Goal: Consume media (video, audio)

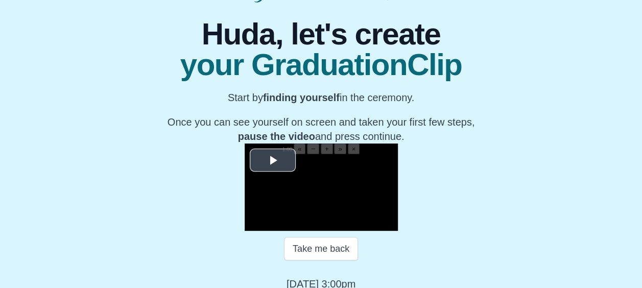
scroll to position [80, 0]
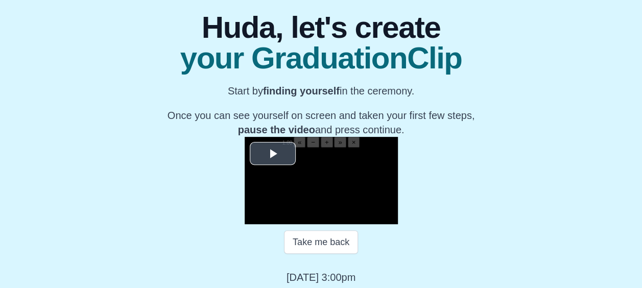
click at [273, 154] on span "Video Player" at bounding box center [273, 154] width 0 height 0
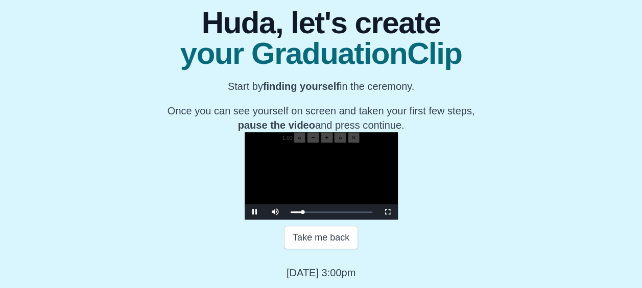
scroll to position [174, 0]
click at [387, 212] on span "Video Player" at bounding box center [387, 212] width 0 height 0
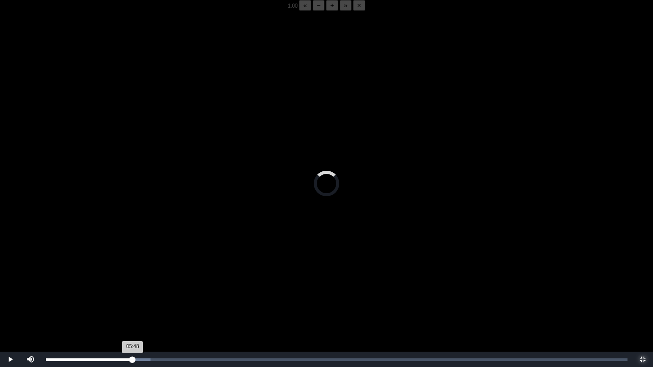
click at [133, 287] on div "05:48 Progress : 0%" at bounding box center [89, 360] width 87 height 3
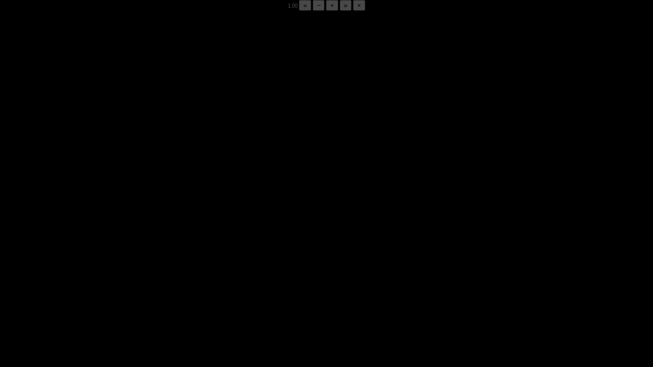
click at [133, 287] on div "05:51 Progress : 0%" at bounding box center [89, 360] width 87 height 3
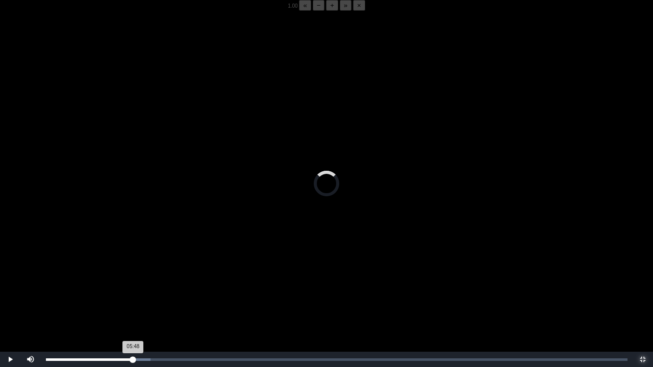
click at [133, 287] on div "05:48 Progress : 0%" at bounding box center [89, 360] width 87 height 3
click at [133, 287] on div "05:50 Progress : 0%" at bounding box center [89, 360] width 87 height 3
click at [133, 287] on div "05:48 Progress : 0%" at bounding box center [89, 360] width 87 height 3
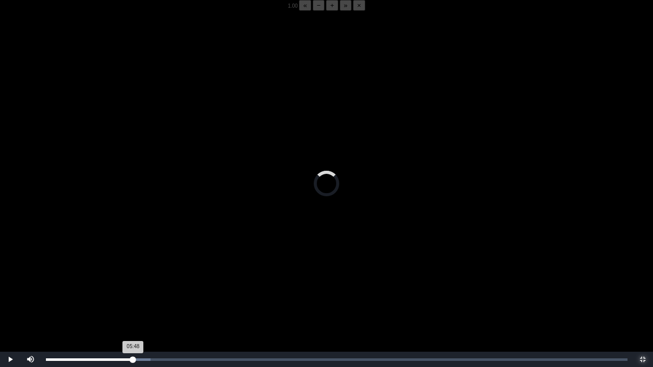
click at [133, 287] on div "05:48 Progress : 0%" at bounding box center [89, 360] width 87 height 3
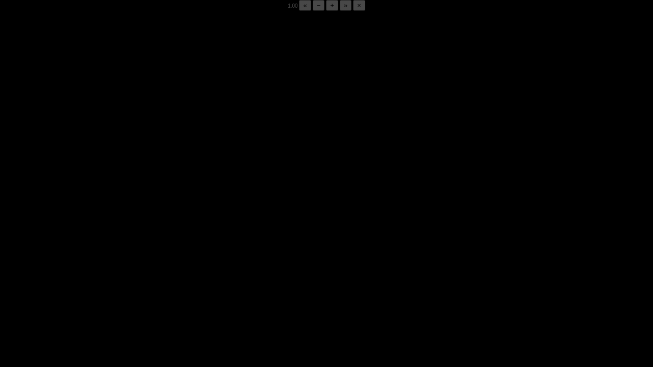
click at [133, 287] on div "05:51 Progress : 0%" at bounding box center [89, 360] width 87 height 3
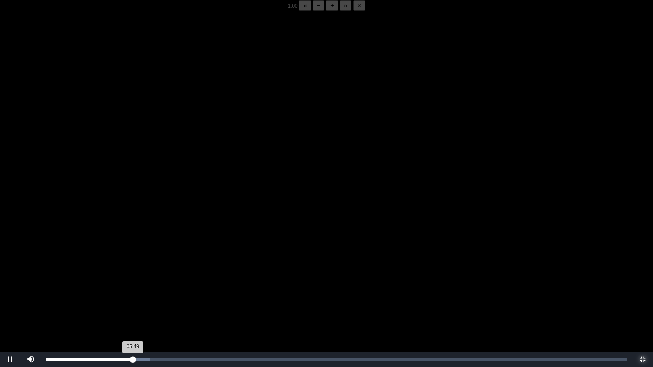
click at [133, 287] on div "05:49 Progress : 0%" at bounding box center [89, 360] width 87 height 3
click at [133, 287] on div "05:50 Progress : 0%" at bounding box center [89, 360] width 87 height 3
click at [133, 287] on div "05:48 Progress : 0%" at bounding box center [89, 360] width 87 height 3
click at [133, 287] on div "05:50 Progress : 0%" at bounding box center [89, 360] width 87 height 3
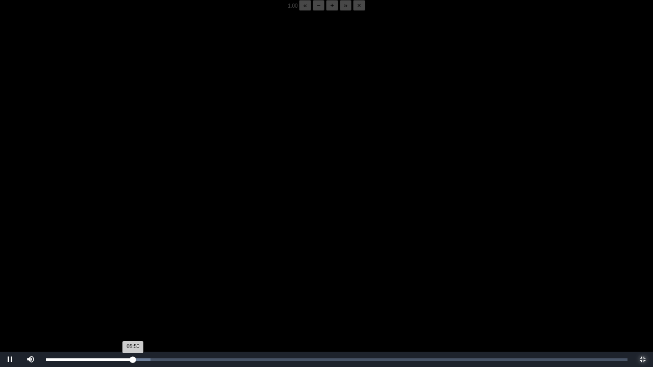
click at [133, 287] on div "05:50 Progress : 0%" at bounding box center [89, 360] width 87 height 3
click at [133, 287] on div "05:48 Progress : 0%" at bounding box center [89, 360] width 87 height 3
click at [132, 287] on div "05:53 Progress : 0%" at bounding box center [90, 360] width 88 height 3
click at [134, 287] on div "05:58 Progress : 0%" at bounding box center [90, 360] width 89 height 3
click at [132, 287] on div "05:46 Progress : 0%" at bounding box center [90, 360] width 88 height 3
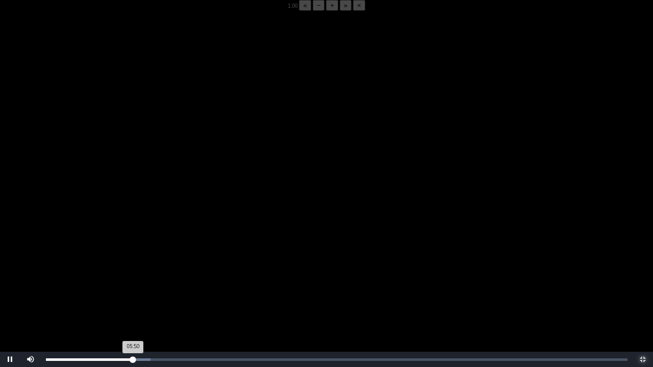
click at [132, 287] on div "Loaded : 0% 05:46 05:50 Progress : 0%" at bounding box center [337, 359] width 592 height 15
click at [129, 287] on div "05:47 Progress : 0%" at bounding box center [89, 360] width 86 height 3
click at [133, 287] on div "05:48 Progress : 0%" at bounding box center [89, 360] width 87 height 3
click at [130, 287] on div "05:38 Progress : 0%" at bounding box center [88, 360] width 84 height 3
click at [132, 287] on div "05:44 Progress : 0%" at bounding box center [89, 360] width 86 height 3
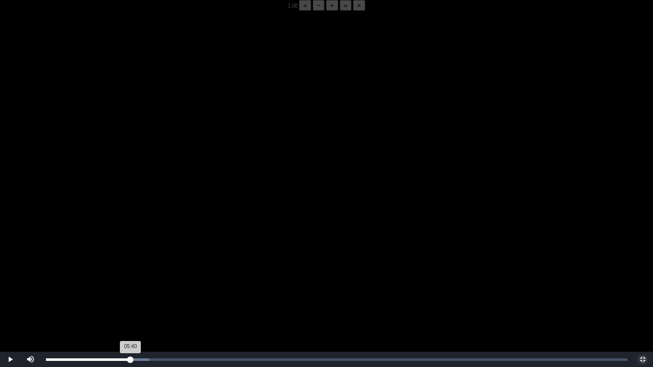
click at [131, 287] on div "05:40 Progress : 0%" at bounding box center [88, 360] width 85 height 3
click at [132, 287] on div "05:46 Progress : 0%" at bounding box center [89, 360] width 86 height 3
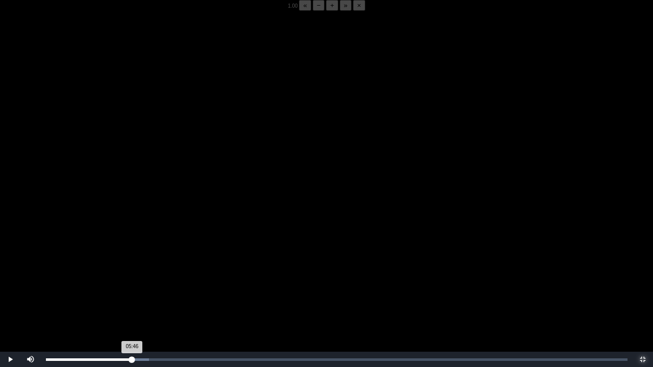
click at [132, 287] on div "05:46 Progress : 0%" at bounding box center [89, 360] width 86 height 3
click at [132, 287] on div "05:48 Progress : 0%" at bounding box center [89, 360] width 87 height 3
click at [132, 287] on div "05:46 Progress : 0%" at bounding box center [89, 360] width 87 height 3
click at [132, 287] on div "05:48 Progress : 0%" at bounding box center [89, 360] width 87 height 3
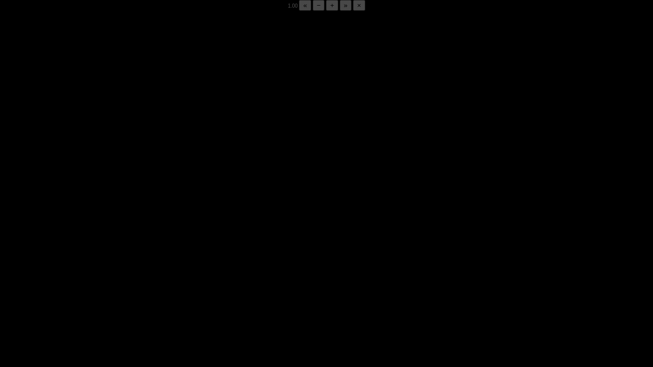
click at [132, 287] on div "05:50 Progress : 0%" at bounding box center [89, 360] width 87 height 3
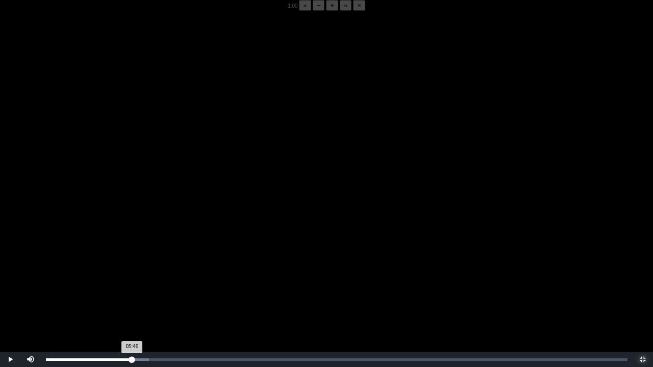
click at [132, 287] on div "05:46 Progress : 0%" at bounding box center [89, 360] width 86 height 3
click at [132, 287] on div "05:48 Progress : 0%" at bounding box center [89, 360] width 87 height 3
click at [132, 287] on div "05:48 Progress : 0%" at bounding box center [89, 360] width 86 height 3
click at [132, 287] on div "05:46 Progress : 0%" at bounding box center [89, 360] width 86 height 3
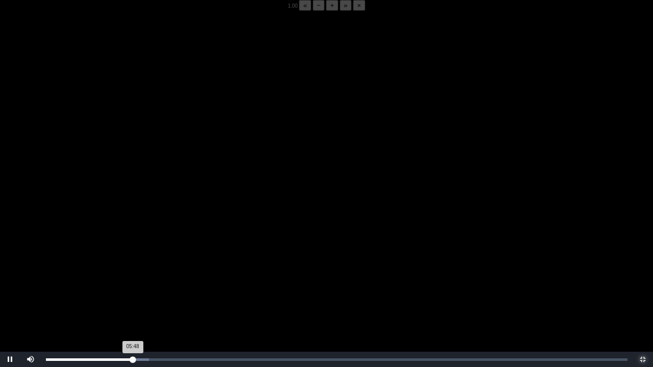
click at [132, 287] on div "05:48 Progress : 0%" at bounding box center [89, 360] width 87 height 3
click at [132, 287] on div "05:46 Progress : 0%" at bounding box center [89, 360] width 86 height 3
click at [132, 287] on div "05:46 Progress : 0%" at bounding box center [89, 360] width 87 height 3
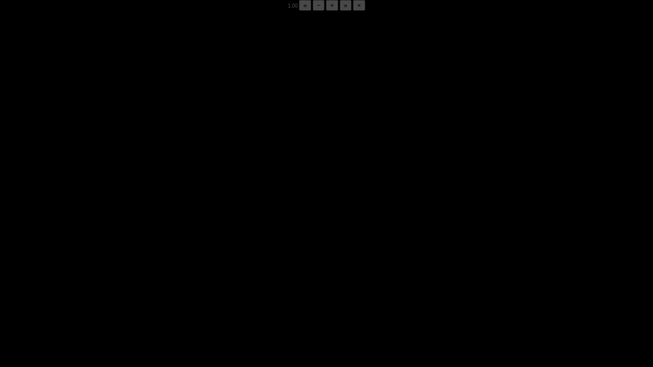
click at [132, 287] on div "05:49 Progress : 0%" at bounding box center [89, 360] width 87 height 3
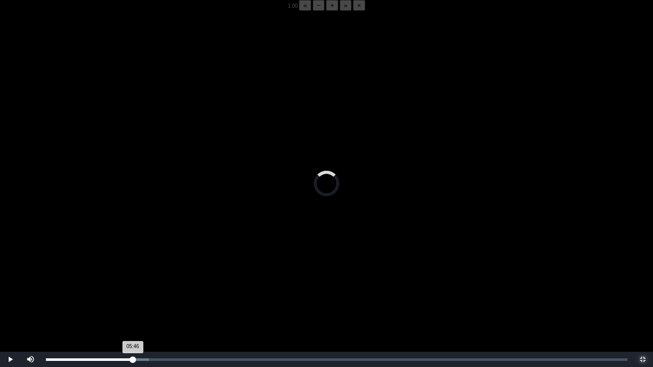
click at [132, 287] on div "05:46 Progress : 0%" at bounding box center [89, 360] width 87 height 3
click at [132, 287] on div "05:46 Progress : 0%" at bounding box center [89, 360] width 86 height 3
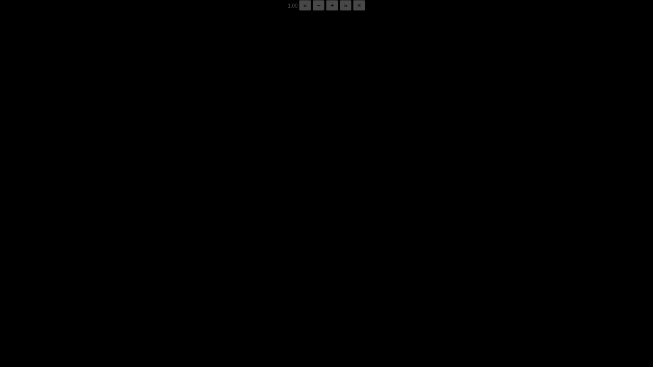
click at [132, 287] on div "05:48 Progress : 0%" at bounding box center [89, 360] width 87 height 3
click at [132, 287] on div "05:53 Progress : 0%" at bounding box center [90, 360] width 88 height 3
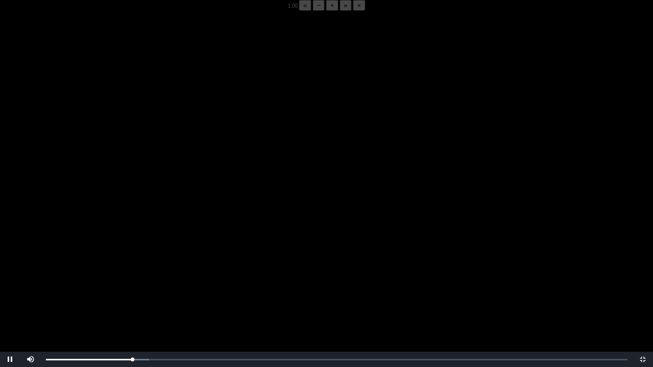
click at [145, 271] on video "Video Player" at bounding box center [326, 194] width 653 height 367
click at [111, 277] on video "Video Player" at bounding box center [326, 194] width 653 height 367
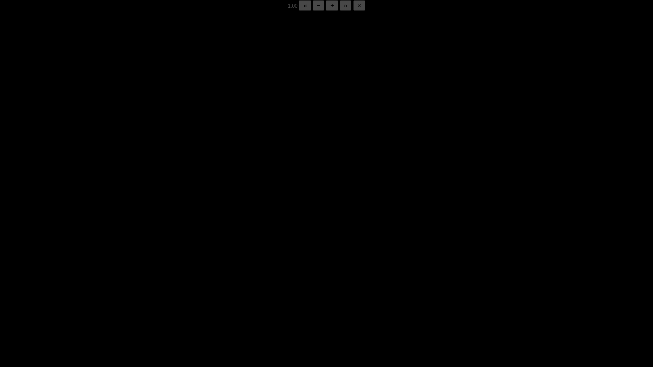
click at [111, 277] on video "Video Player" at bounding box center [326, 194] width 653 height 367
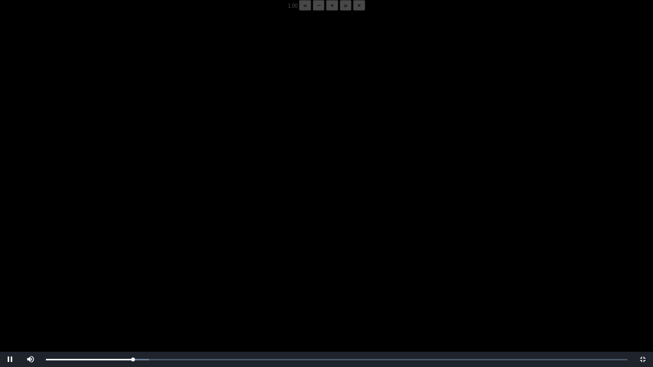
click at [111, 277] on video "Video Player" at bounding box center [326, 194] width 653 height 367
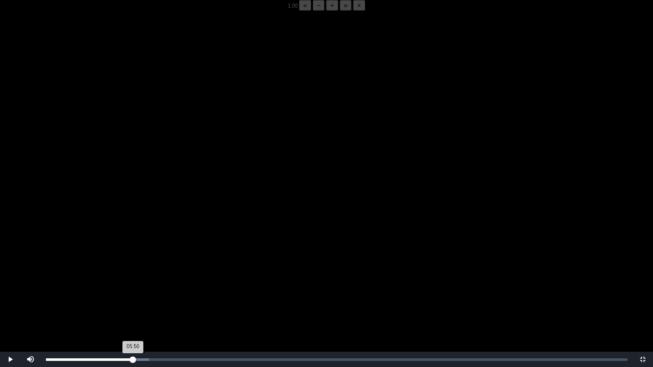
click at [133, 287] on div "05:50 Progress : 0%" at bounding box center [89, 360] width 87 height 3
click at [133, 287] on div "05:52 Progress : 0%" at bounding box center [90, 360] width 88 height 3
click at [152, 287] on video "Video Player" at bounding box center [326, 194] width 653 height 367
click at [146, 287] on video "Video Player" at bounding box center [326, 194] width 653 height 367
click at [102, 287] on video "Video Player" at bounding box center [326, 194] width 653 height 367
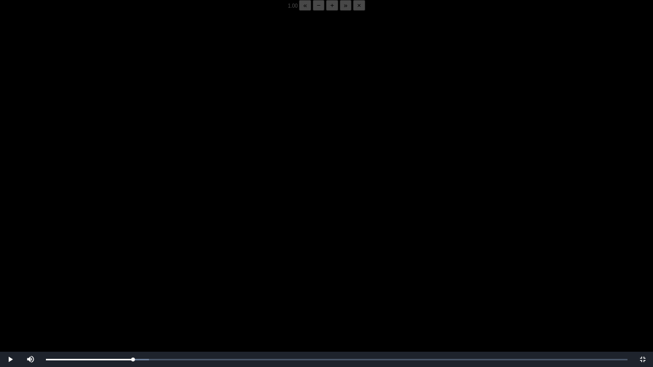
click at [102, 287] on video "Video Player" at bounding box center [326, 194] width 653 height 367
click at [137, 264] on video "Video Player" at bounding box center [326, 194] width 653 height 367
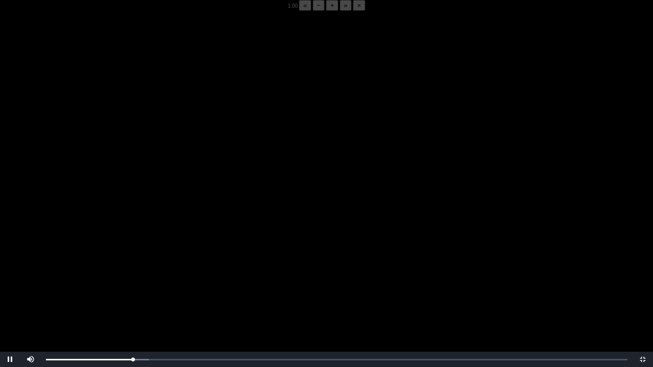
click at [135, 281] on video "Video Player" at bounding box center [326, 194] width 653 height 367
click at [134, 287] on div "05:52 Progress : 0%" at bounding box center [90, 360] width 88 height 3
click at [132, 287] on div "05:46 Progress : 0%" at bounding box center [90, 360] width 88 height 3
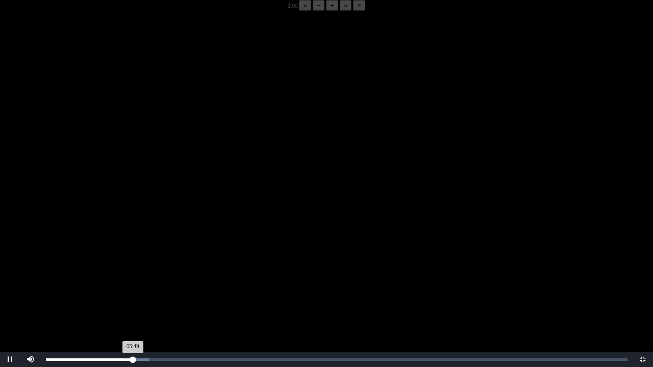
click at [132, 287] on div "05:49 Progress : 0%" at bounding box center [89, 360] width 87 height 3
click at [132, 287] on div "05:44 Progress : 0%" at bounding box center [89, 360] width 86 height 3
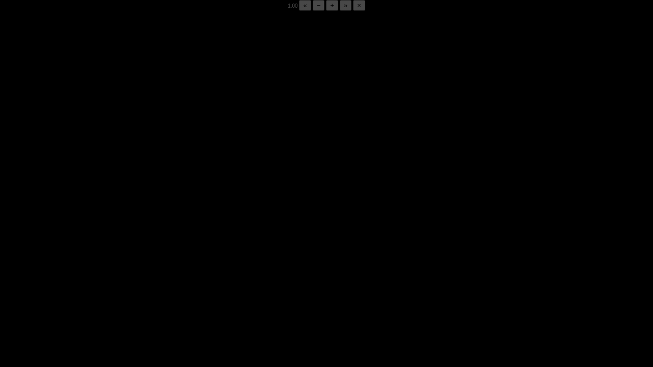
click at [132, 287] on div "05:50 Progress : 0%" at bounding box center [89, 360] width 87 height 3
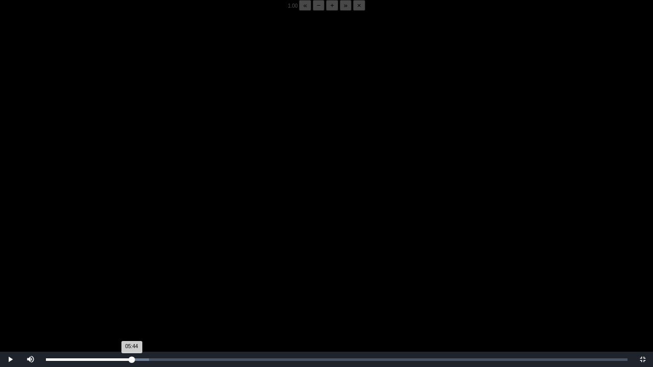
click at [132, 287] on div "05:44 Progress : 0%" at bounding box center [89, 360] width 86 height 3
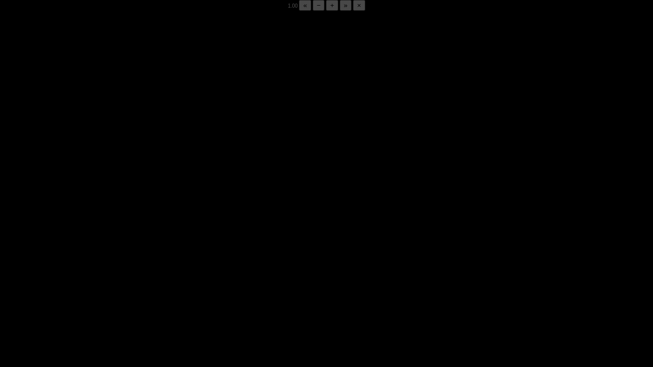
click at [132, 287] on div "05:48 Progress : 0%" at bounding box center [89, 360] width 87 height 3
click at [132, 287] on div "05:49 Progress : 0%" at bounding box center [89, 360] width 87 height 3
click at [132, 287] on div "05:50 Progress : 0%" at bounding box center [89, 360] width 87 height 3
click at [132, 287] on div "05:51 Progress : 0%" at bounding box center [89, 360] width 87 height 3
click at [132, 287] on div "05:52 Progress : 0%" at bounding box center [90, 360] width 88 height 3
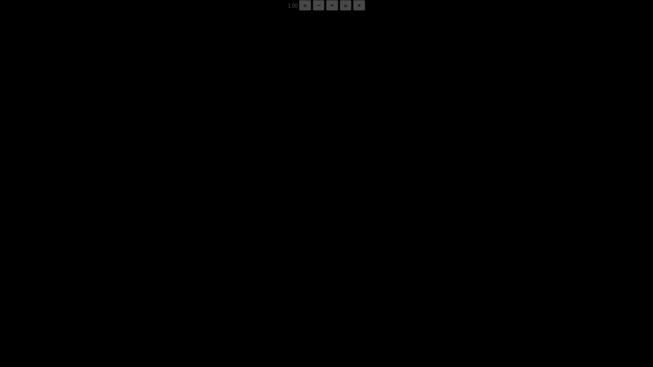
click at [132, 287] on div "05:50 Progress : 0%" at bounding box center [89, 360] width 87 height 3
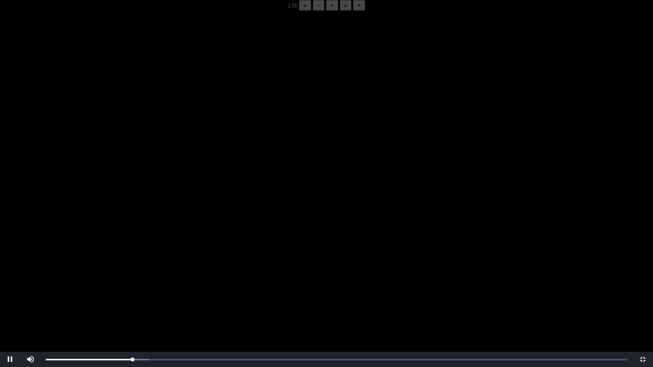
click at [313, 11] on button "−" at bounding box center [319, 5] width 12 height 11
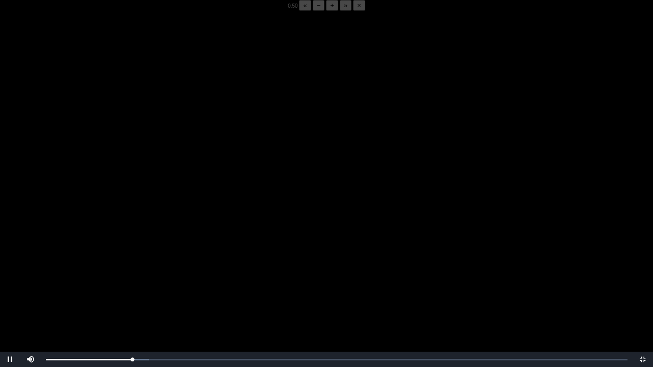
click at [313, 11] on button "−" at bounding box center [319, 5] width 12 height 11
click at [132, 287] on div "05:51 Progress : 0%" at bounding box center [89, 360] width 87 height 3
click at [133, 287] on div "05:48 Progress : 0%" at bounding box center [89, 360] width 87 height 3
click at [132, 287] on div "05:49 Progress : 0%" at bounding box center [89, 360] width 87 height 3
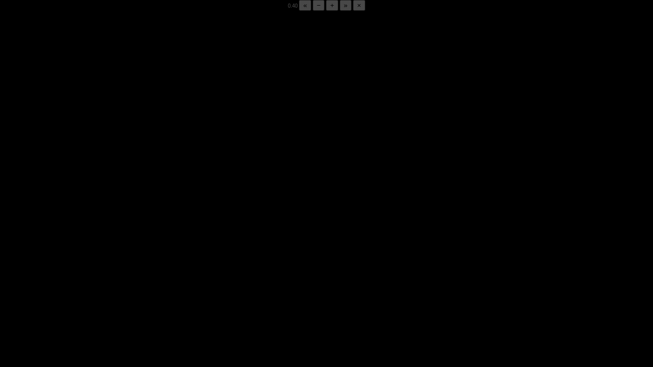
click at [132, 287] on div "05:50 Progress : 0%" at bounding box center [89, 360] width 87 height 3
click at [130, 287] on div "05:50 Progress : 0%" at bounding box center [89, 360] width 87 height 3
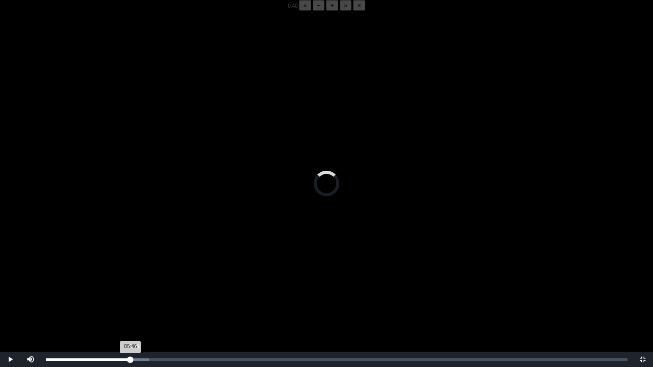
click at [131, 287] on div "05:46 Progress : 0%" at bounding box center [88, 360] width 85 height 3
click at [129, 287] on div "05:32 Progress : 0%" at bounding box center [89, 360] width 86 height 3
click at [130, 287] on div "05:38 Progress : 0%" at bounding box center [88, 360] width 84 height 3
click at [130, 287] on div "05:36 Progress : 0%" at bounding box center [88, 360] width 84 height 3
click at [130, 287] on div "05:39 Progress : 0%" at bounding box center [88, 360] width 84 height 3
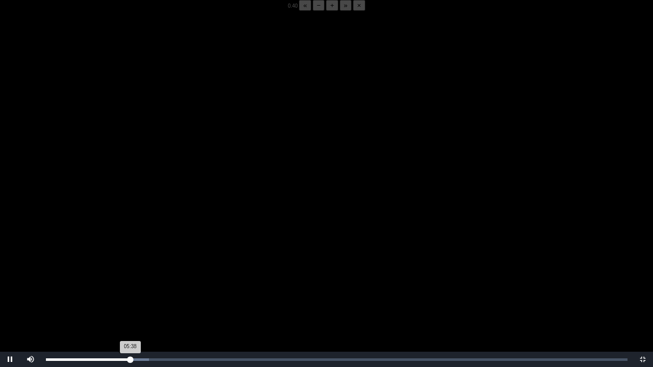
click at [129, 287] on div "05:38 Progress : 0%" at bounding box center [88, 360] width 84 height 3
click at [129, 287] on div "05:34 Progress : 0%" at bounding box center [87, 360] width 83 height 3
click at [133, 287] on div "Loaded : 0% 05:48 05:35 Progress : 0%" at bounding box center [337, 359] width 592 height 15
click at [130, 287] on div "05:38 Progress : 0%" at bounding box center [88, 360] width 84 height 3
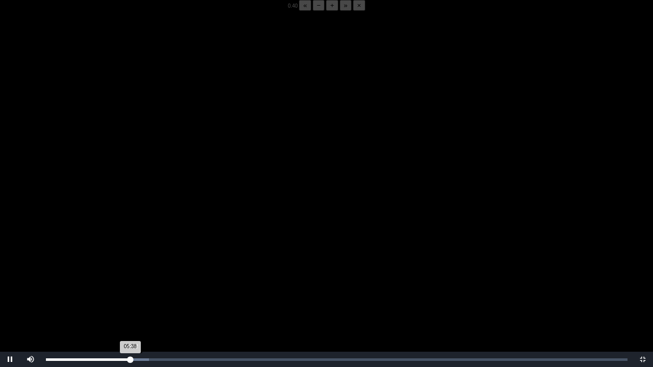
click at [130, 287] on div "05:38 Progress : 0%" at bounding box center [88, 360] width 84 height 3
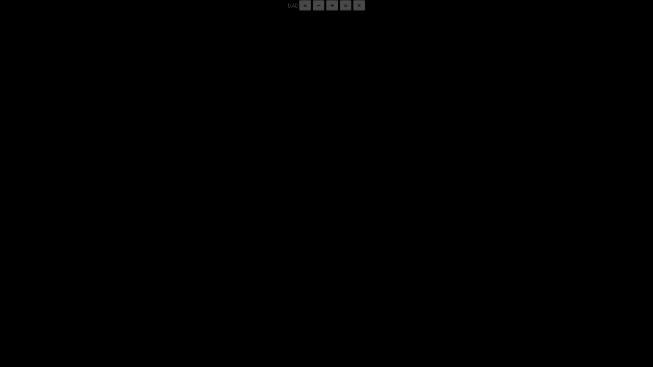
click at [131, 287] on div "05:52 Progress : 0%" at bounding box center [90, 360] width 88 height 3
click at [131, 287] on div "05:49 Progress : 0%" at bounding box center [89, 360] width 87 height 3
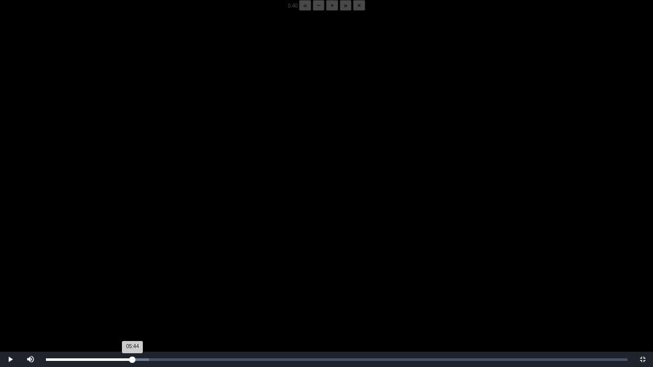
click at [133, 287] on div "05:44 Progress : 0%" at bounding box center [89, 360] width 87 height 3
click at [133, 287] on div "05:49 Progress : 0%" at bounding box center [89, 360] width 87 height 3
click at [133, 287] on div "05:48 Progress : 0%" at bounding box center [89, 360] width 87 height 3
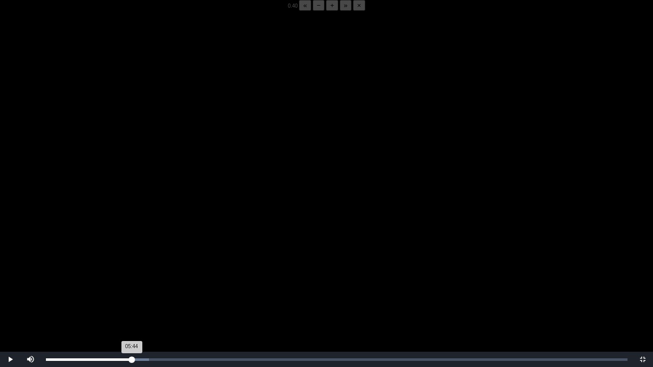
click at [132, 287] on div "05:44 Progress : 0%" at bounding box center [89, 360] width 86 height 3
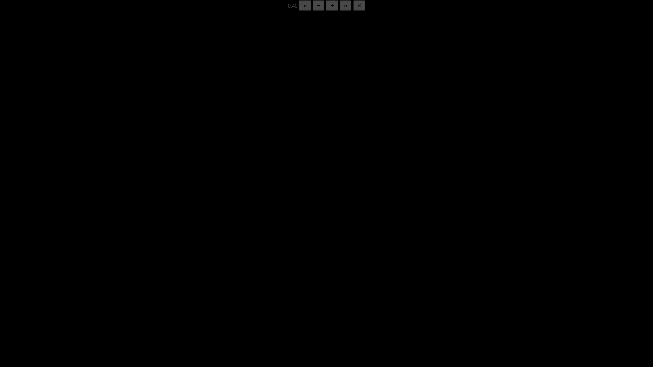
click at [132, 287] on div "05:51 Progress : 0%" at bounding box center [89, 360] width 87 height 3
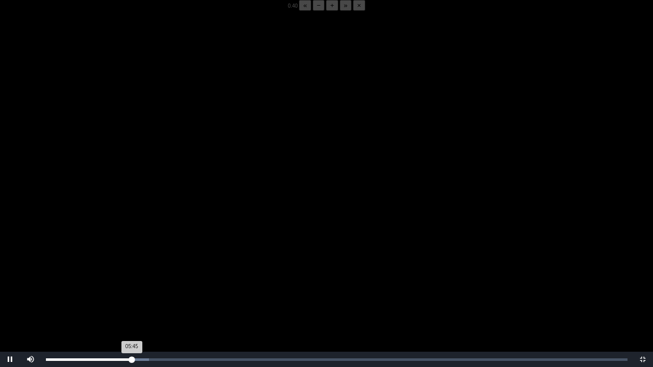
click at [132, 287] on div "05:45 Progress : 0%" at bounding box center [89, 360] width 86 height 3
click at [133, 287] on div "05:48 Progress : 0%" at bounding box center [89, 360] width 87 height 3
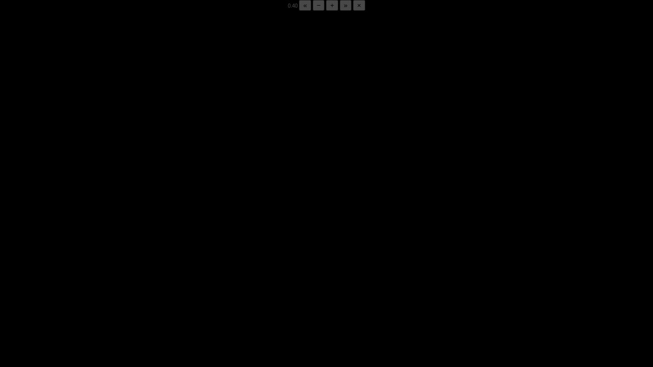
click at [133, 287] on div "05:52 Progress : 0%" at bounding box center [90, 360] width 88 height 3
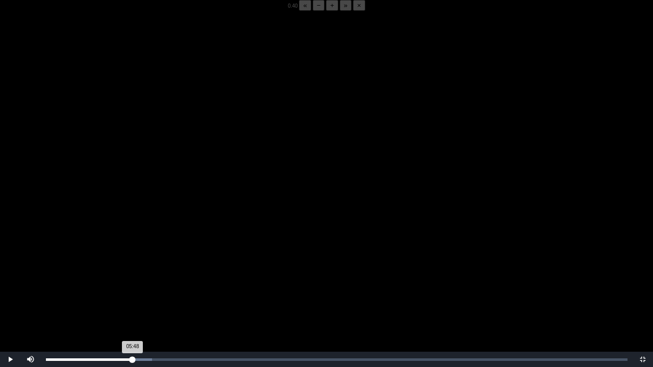
click at [133, 287] on div "05:48 Progress : 0%" at bounding box center [89, 360] width 87 height 3
click at [133, 287] on div "05:49 Progress : 0%" at bounding box center [89, 360] width 87 height 3
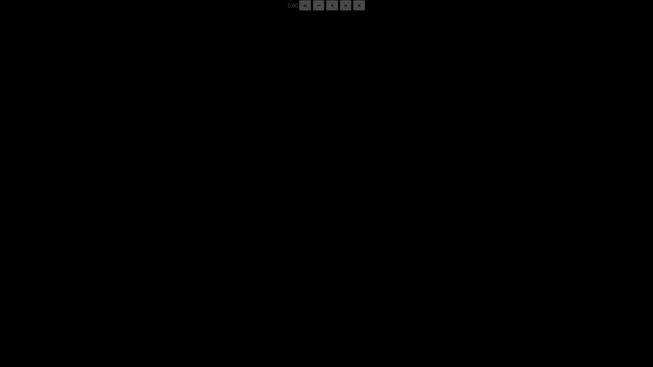
click at [133, 287] on div "05:50 Progress : 0%" at bounding box center [89, 360] width 87 height 3
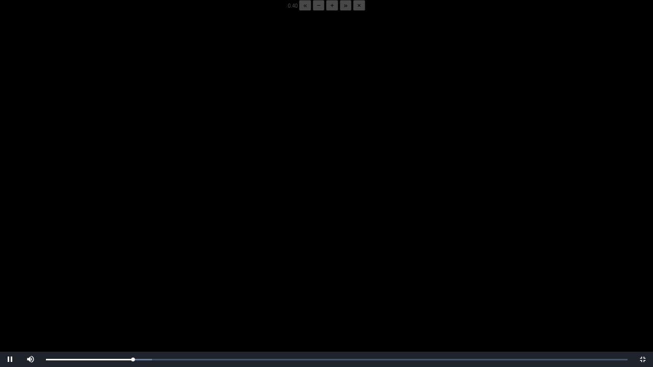
click at [108, 280] on video "Video Player" at bounding box center [326, 194] width 653 height 367
click at [106, 278] on video "Video Player" at bounding box center [326, 194] width 653 height 367
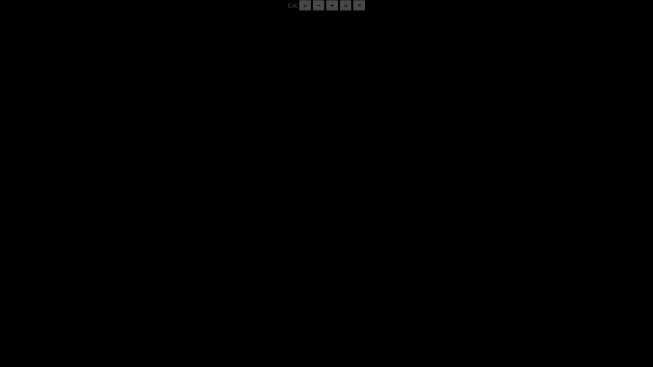
click at [106, 278] on video "Video Player" at bounding box center [326, 194] width 653 height 367
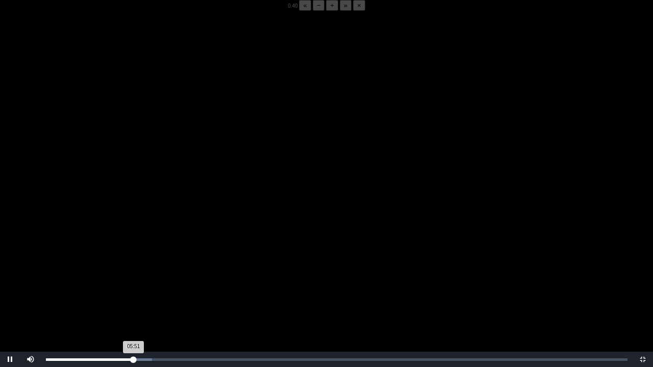
click at [132, 287] on div "05:51 Progress : 0%" at bounding box center [90, 360] width 88 height 3
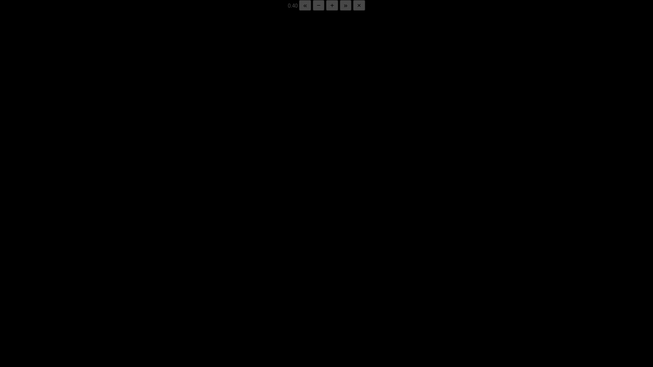
click at [132, 287] on div "05:50 Progress : 0%" at bounding box center [89, 360] width 87 height 3
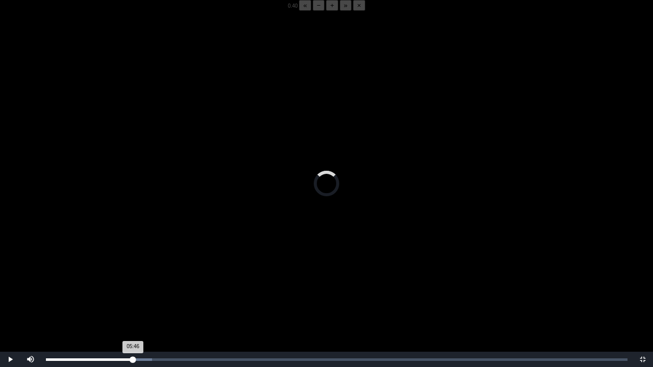
click at [132, 287] on div "05:46 Progress : 0%" at bounding box center [89, 360] width 87 height 3
click at [132, 287] on div "05:46 Progress : 0%" at bounding box center [89, 360] width 86 height 3
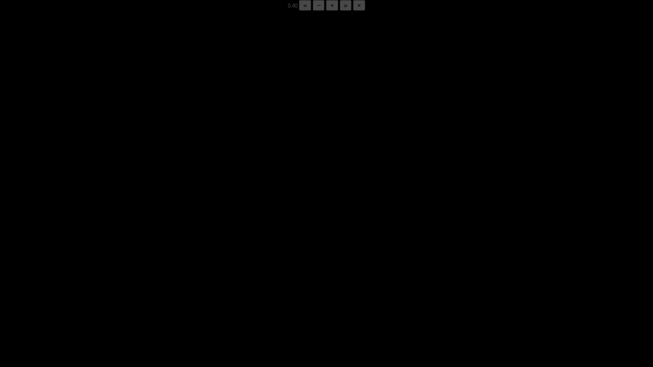
click at [132, 287] on div "05:47 Progress : 0%" at bounding box center [89, 360] width 87 height 3
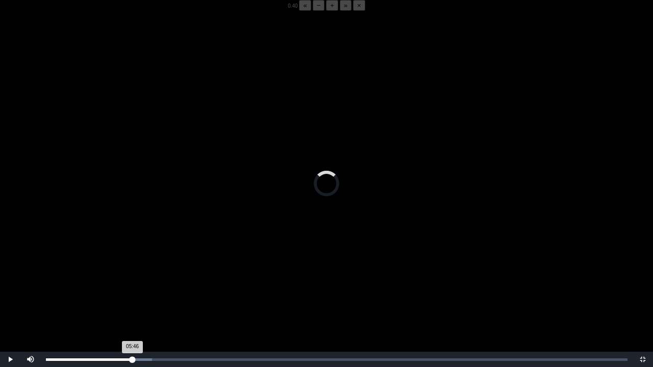
click at [132, 287] on div "05:46 Progress : 0%" at bounding box center [89, 360] width 87 height 3
click at [132, 287] on div "05:46 Progress : 0%" at bounding box center [89, 360] width 86 height 3
click at [132, 287] on div "05:46 Progress : 0%" at bounding box center [89, 360] width 87 height 3
click at [132, 287] on div "05:48 Progress : 0%" at bounding box center [89, 360] width 87 height 3
click at [132, 287] on div "05:46 Progress : 0%" at bounding box center [89, 360] width 86 height 3
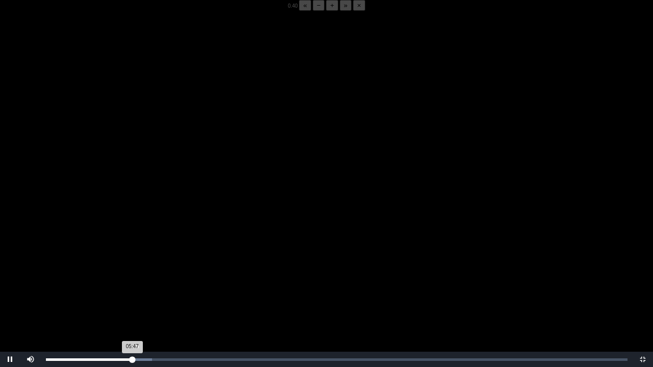
click at [132, 287] on div "05:47 Progress : 0%" at bounding box center [89, 360] width 86 height 3
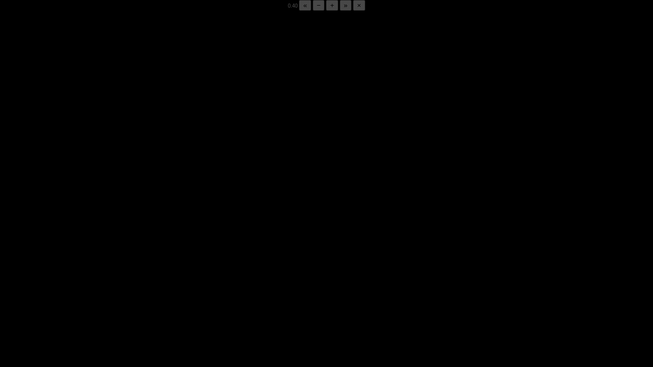
click at [132, 287] on div "05:47 Progress : 0%" at bounding box center [89, 360] width 86 height 3
click at [132, 287] on div "05:49 Progress : 0%" at bounding box center [89, 360] width 87 height 3
click at [132, 287] on div "05:53 Progress : 0%" at bounding box center [90, 360] width 88 height 3
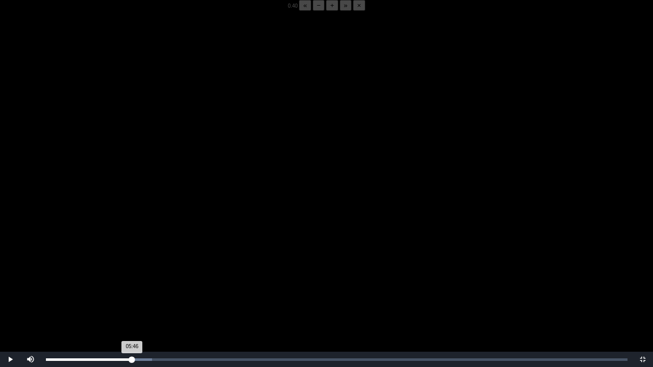
click at [132, 287] on div "05:46 Progress : 0%" at bounding box center [89, 360] width 86 height 3
click at [132, 287] on div "05:44 Progress : 0%" at bounding box center [89, 360] width 86 height 3
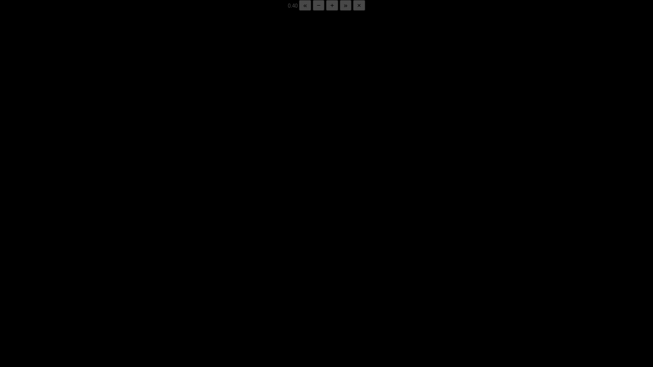
click at [132, 287] on div "05:49 Progress : 0%" at bounding box center [89, 360] width 87 height 3
click at [132, 287] on div "05:48 Progress : 0%" at bounding box center [89, 360] width 87 height 3
click at [132, 287] on div "05:45 Progress : 0%" at bounding box center [89, 360] width 86 height 3
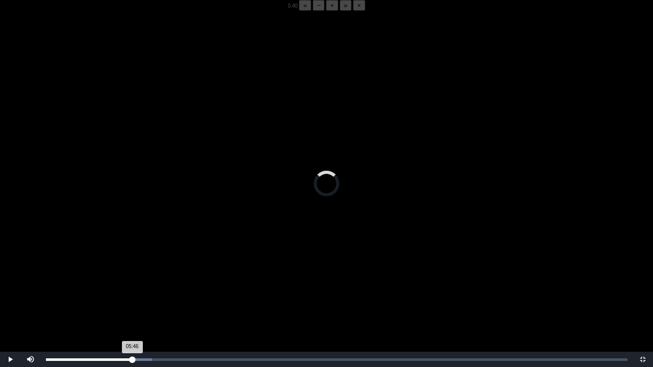
click at [132, 287] on div "05:46 Progress : 0%" at bounding box center [89, 360] width 86 height 3
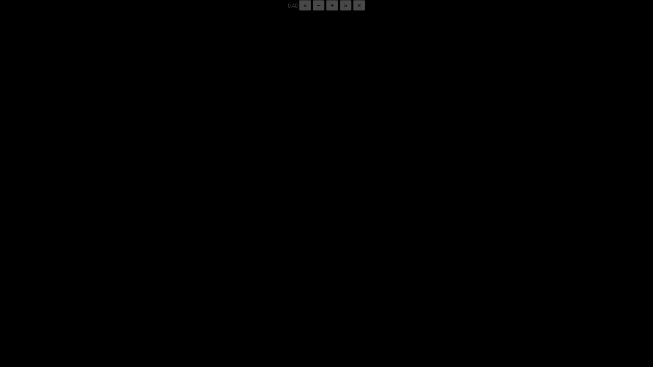
click at [132, 287] on div "05:46 Progress : 0%" at bounding box center [89, 360] width 86 height 3
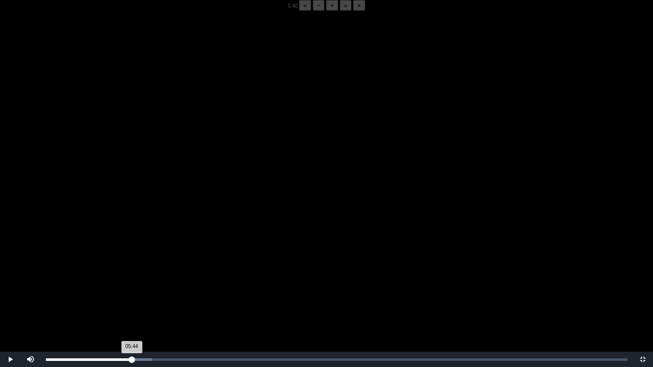
click at [132, 287] on div "05:44 Progress : 0%" at bounding box center [89, 360] width 86 height 3
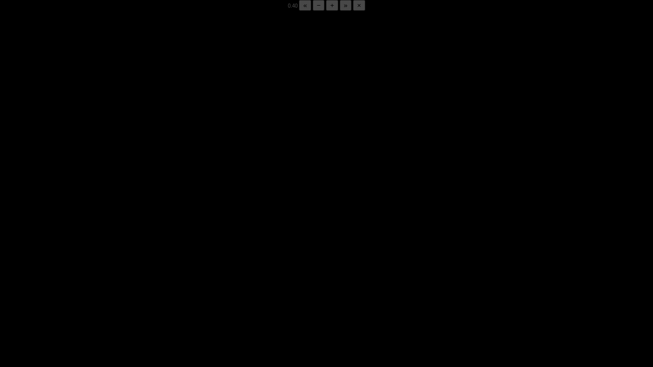
click at [132, 287] on div "05:48 Progress : 0%" at bounding box center [89, 360] width 87 height 3
click at [132, 287] on div "05:49 Progress : 0%" at bounding box center [89, 360] width 87 height 3
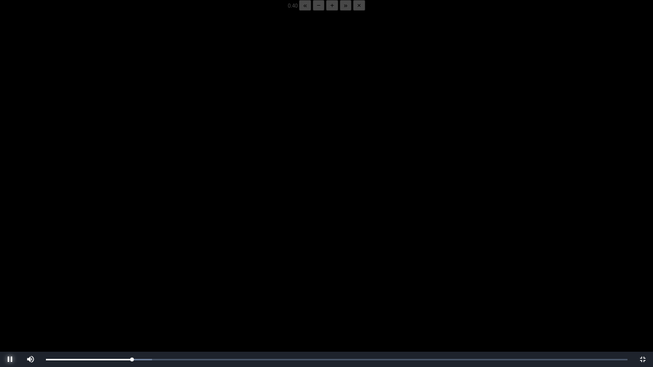
click at [10, 287] on span "Video Player" at bounding box center [10, 360] width 0 height 0
click at [643, 287] on span "Video Player" at bounding box center [643, 360] width 0 height 0
